Goal: Communication & Community: Answer question/provide support

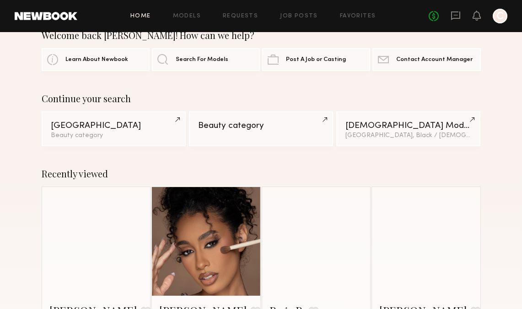
scroll to position [72, 0]
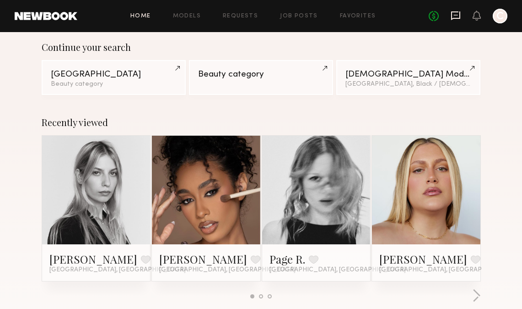
click at [453, 13] on icon at bounding box center [456, 16] width 10 height 10
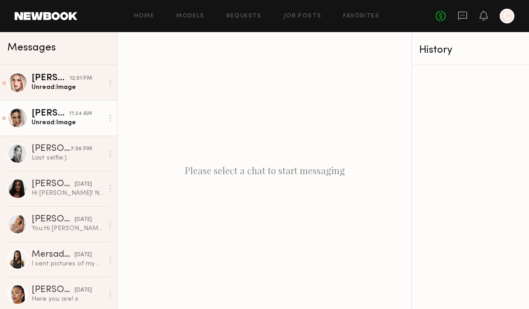
click at [72, 116] on div "11:24 AM" at bounding box center [80, 113] width 23 height 9
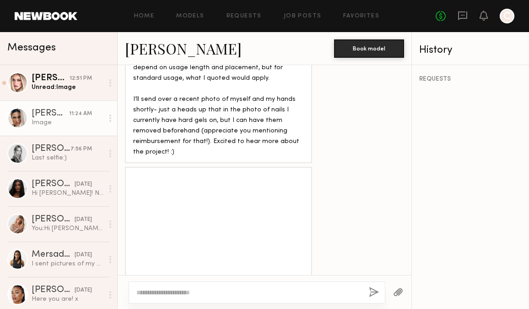
scroll to position [682, 0]
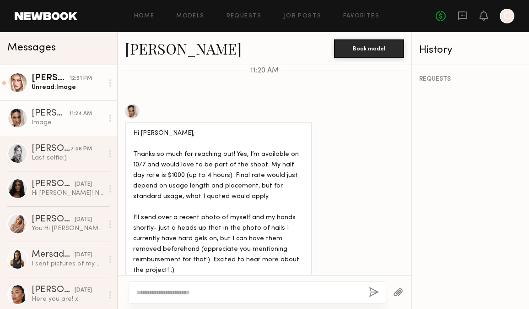
click at [47, 95] on link "[PERSON_NAME] 12:51 PM Unread: Image" at bounding box center [58, 82] width 117 height 35
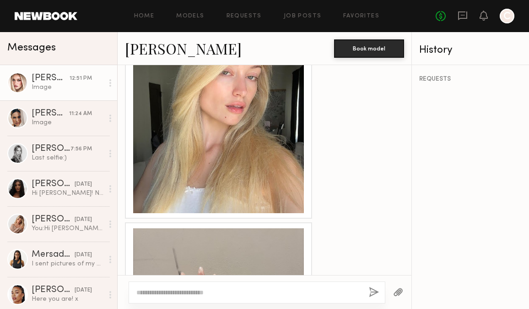
scroll to position [1109, 0]
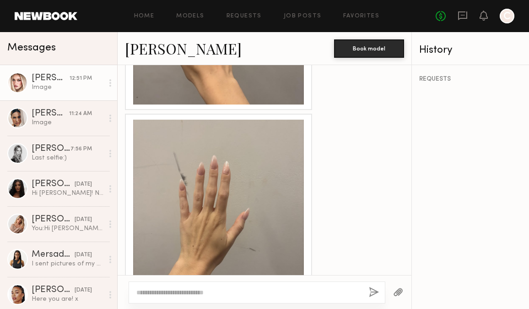
click at [269, 292] on textarea at bounding box center [248, 291] width 225 height 9
type textarea "*"
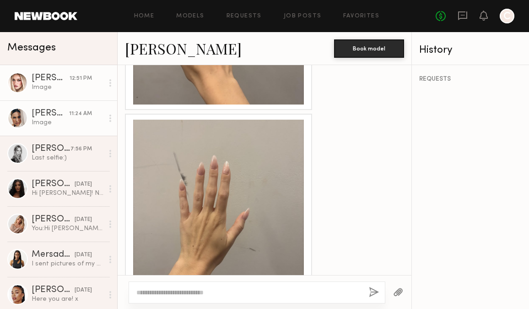
click at [66, 108] on link "[PERSON_NAME] 11:24 AM Image" at bounding box center [58, 117] width 117 height 35
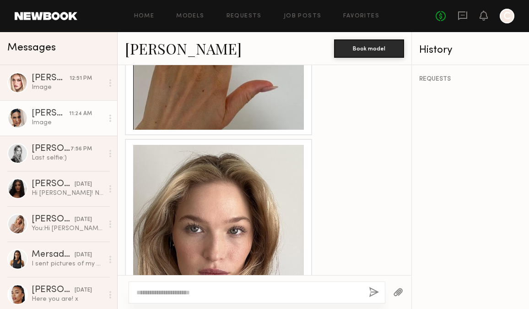
scroll to position [1017, 0]
